Goal: Transaction & Acquisition: Purchase product/service

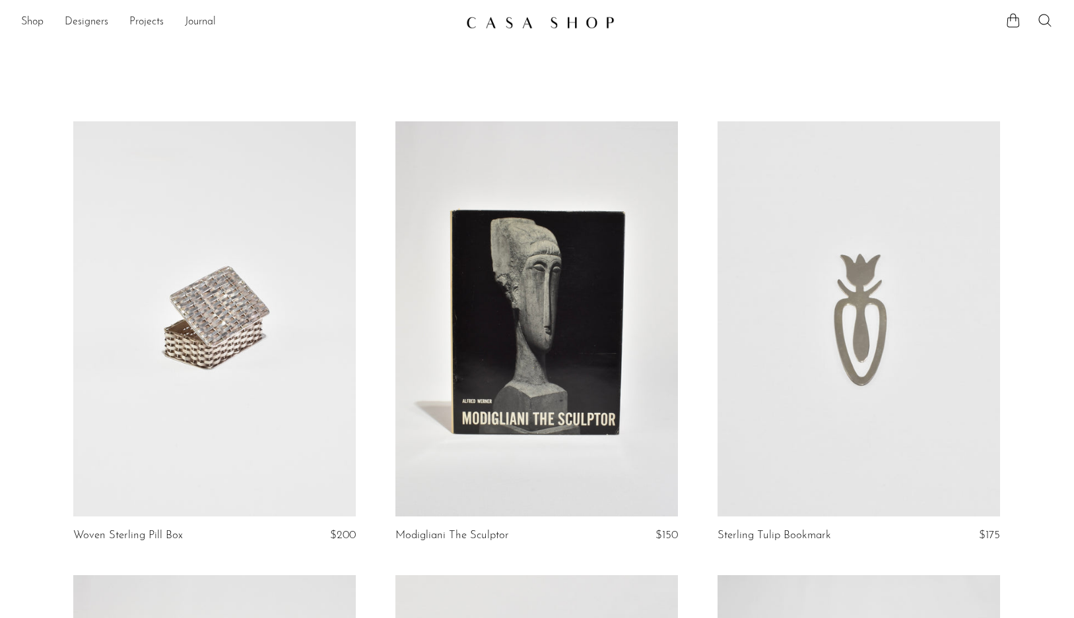
click at [510, 26] on img at bounding box center [540, 22] width 148 height 13
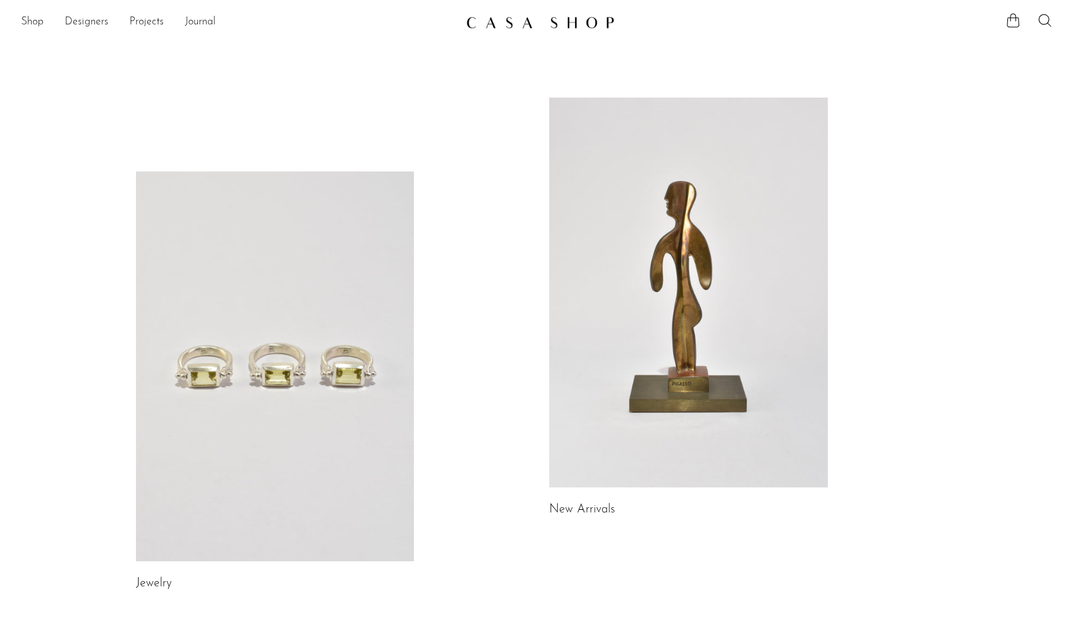
click at [571, 150] on link at bounding box center [688, 293] width 279 height 390
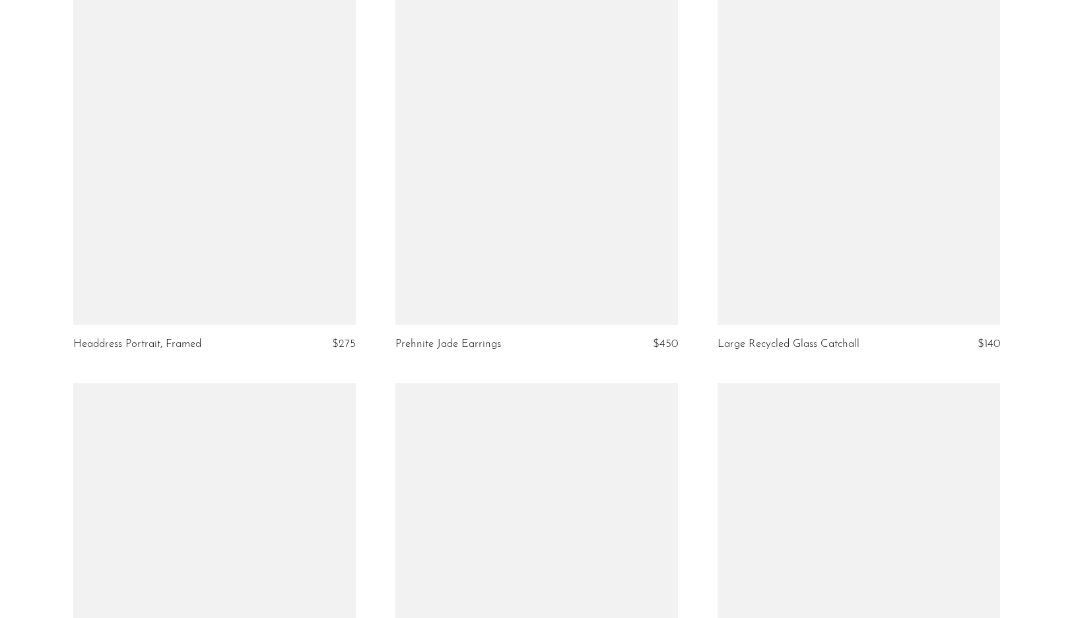
scroll to position [4742, 0]
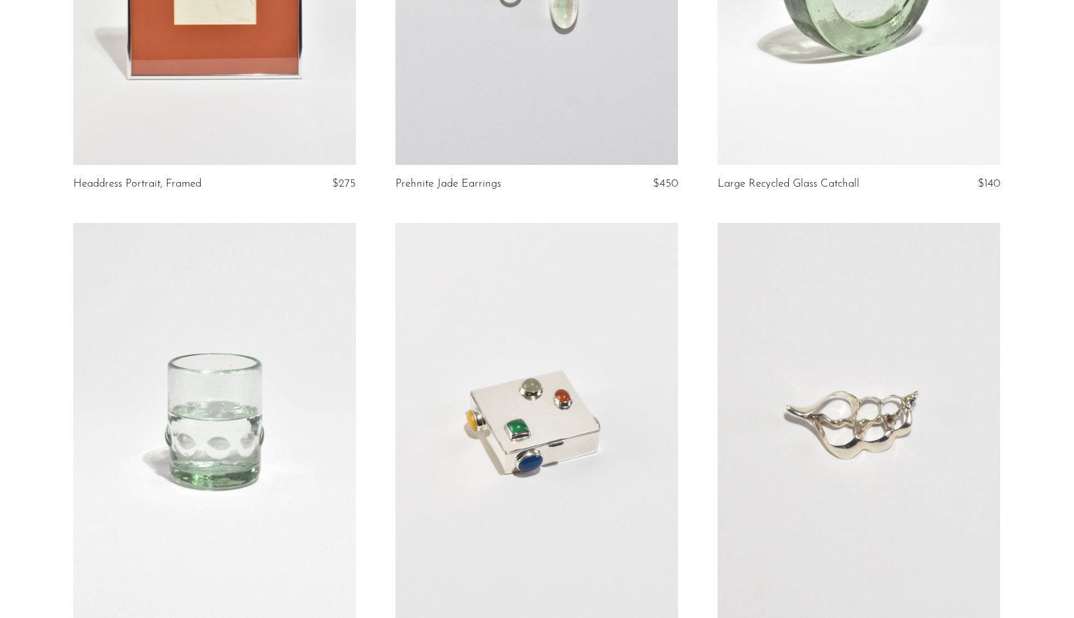
click at [674, 291] on link at bounding box center [536, 420] width 282 height 395
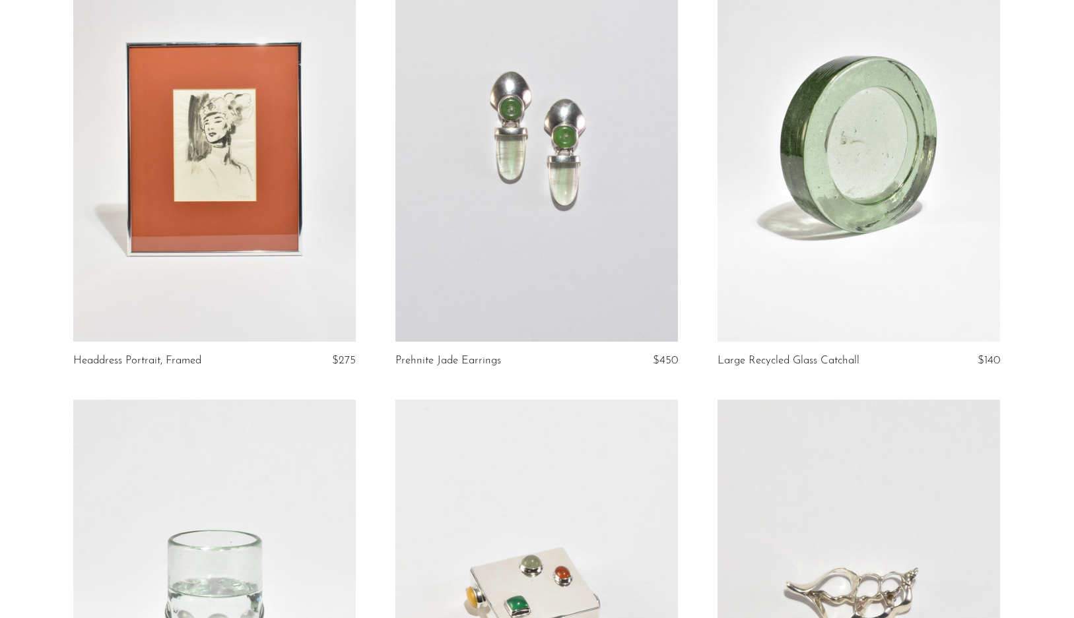
scroll to position [4467, 0]
